Goal: Find specific page/section: Find specific page/section

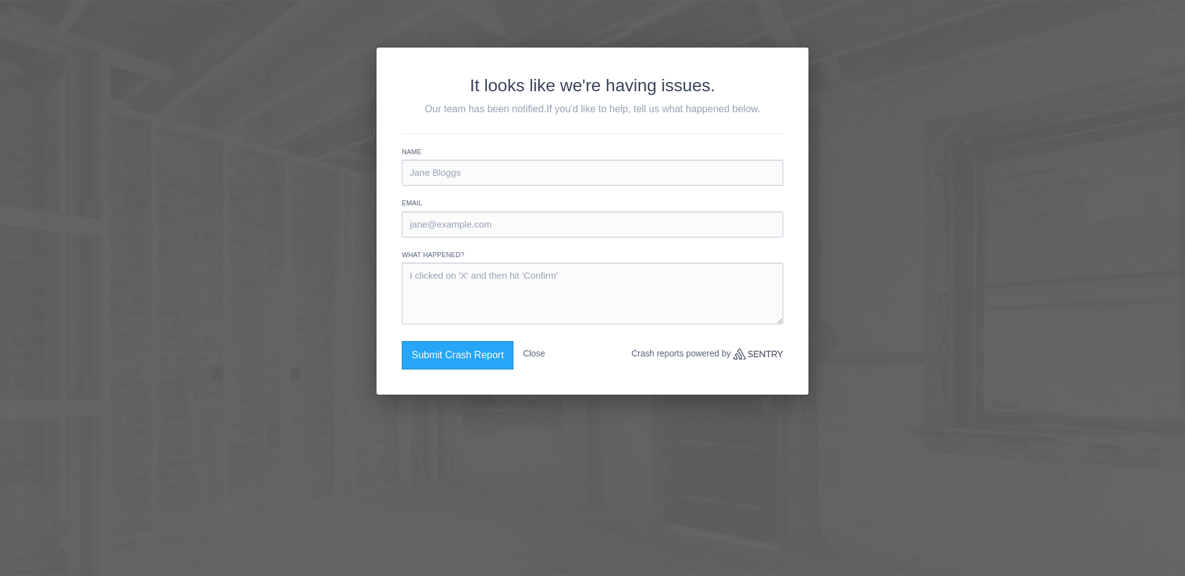
click at [301, 163] on div "It looks like we're having issues. Our team has been notified. If you'd like to…" at bounding box center [592, 288] width 1185 height 576
